Goal: Find specific page/section: Find specific page/section

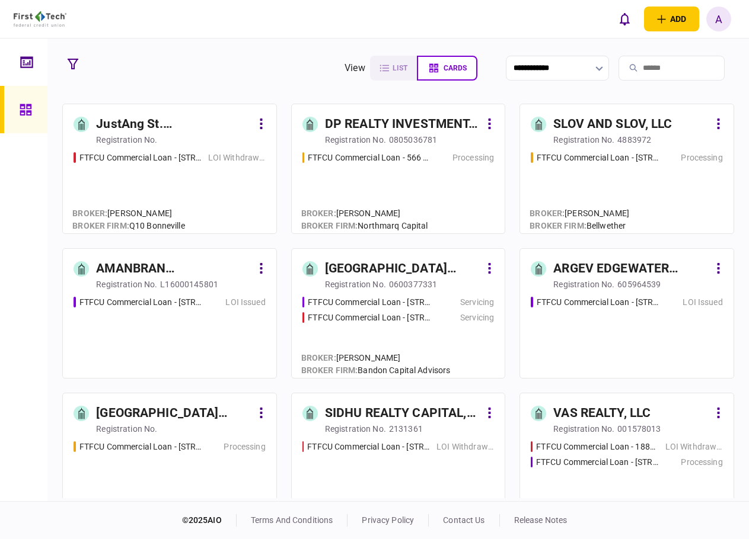
click at [631, 64] on input "search" at bounding box center [671, 68] width 106 height 25
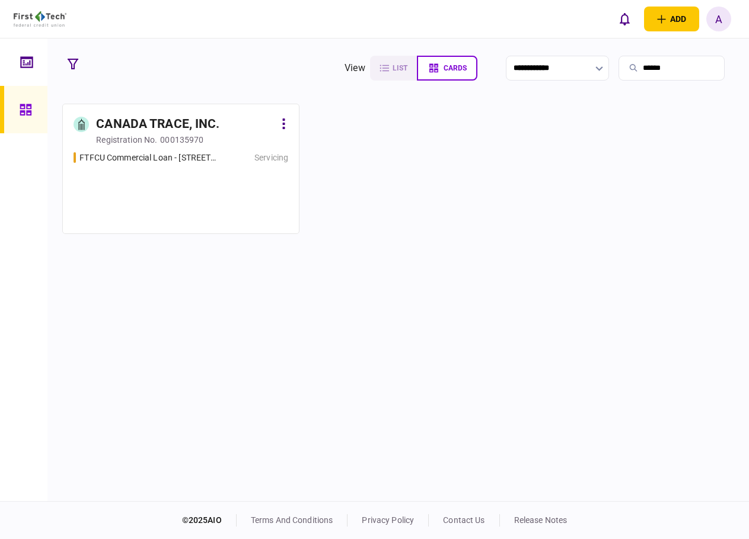
type input "******"
click at [202, 150] on link "CANADA TRACE, INC. registration no. 000135970 FTFCU Commercial Loan - [STREET_A…" at bounding box center [180, 169] width 237 height 130
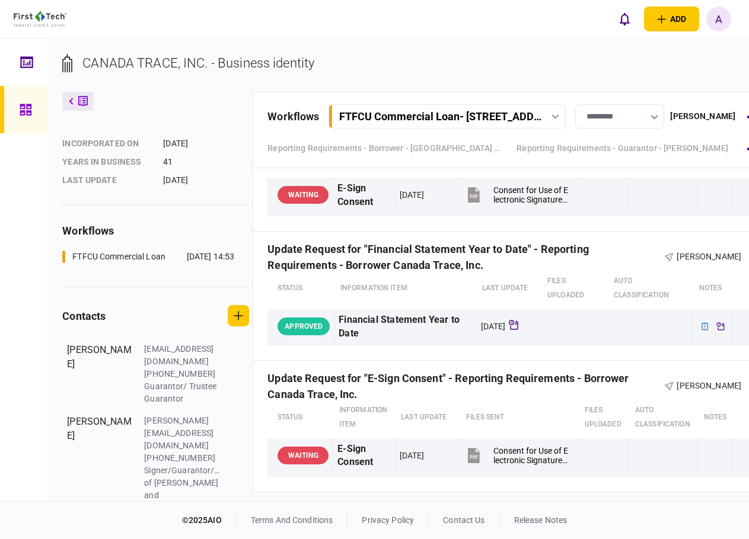
scroll to position [2608, 0]
